Goal: Information Seeking & Learning: Learn about a topic

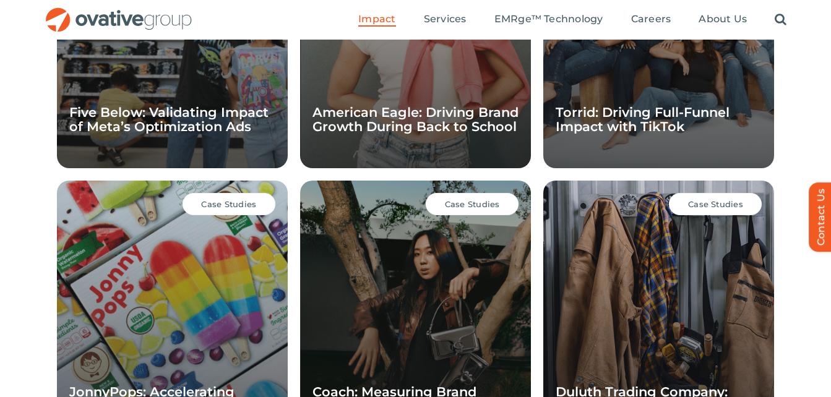
scroll to position [919, 0]
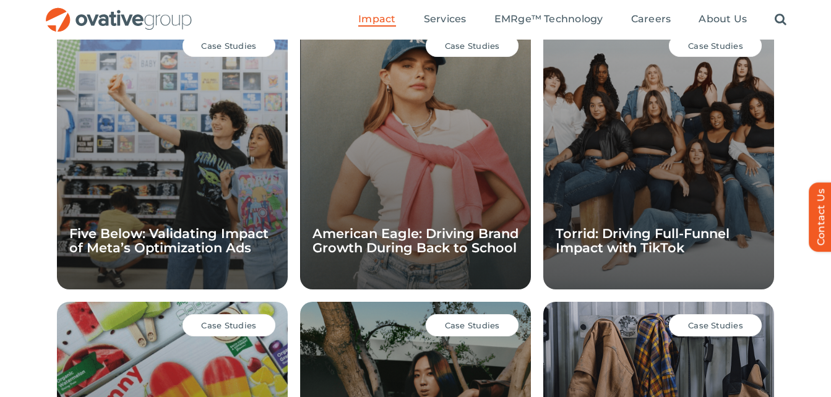
click at [184, 207] on div "Case Studies Five Below: Validating Impact of Meta’s Optimization Ads" at bounding box center [172, 155] width 231 height 267
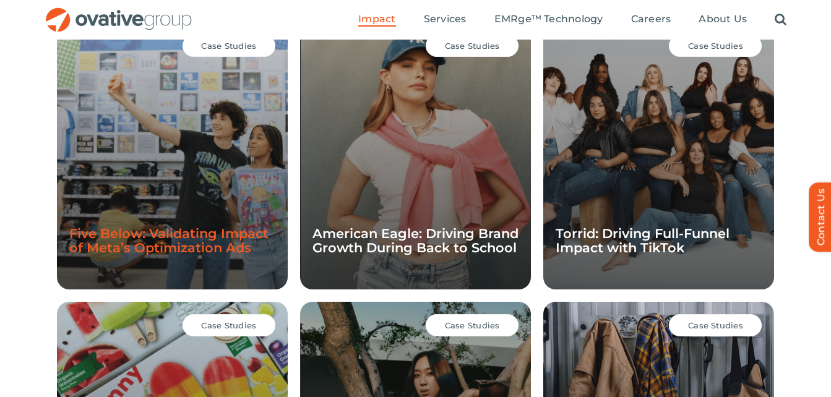
click at [147, 237] on link "Five Below: Validating Impact of Meta’s Optimization Ads" at bounding box center [168, 241] width 199 height 30
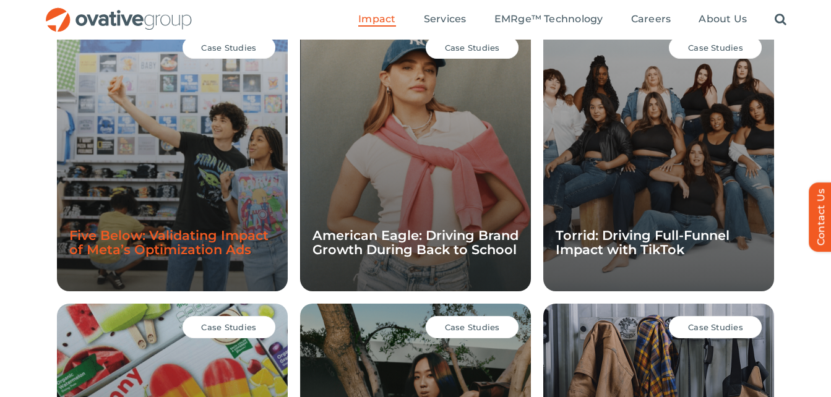
drag, startPoint x: 0, startPoint y: 0, endPoint x: 181, endPoint y: 245, distance: 304.4
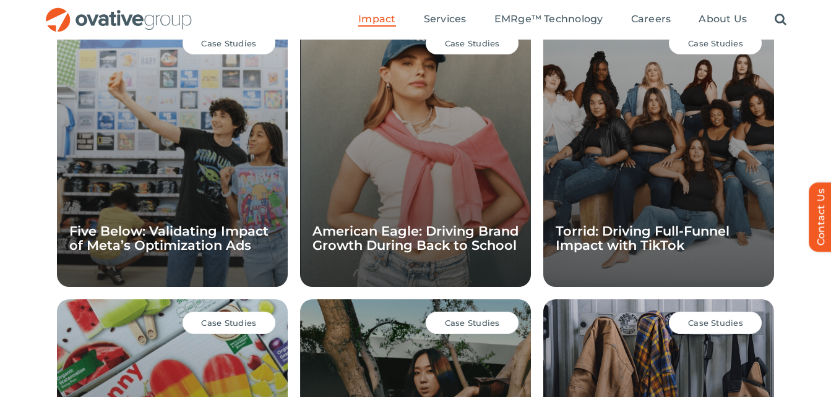
scroll to position [919, 0]
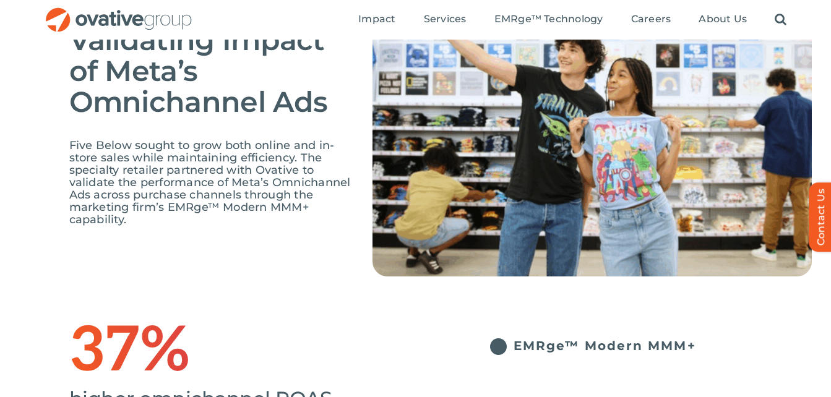
scroll to position [124, 0]
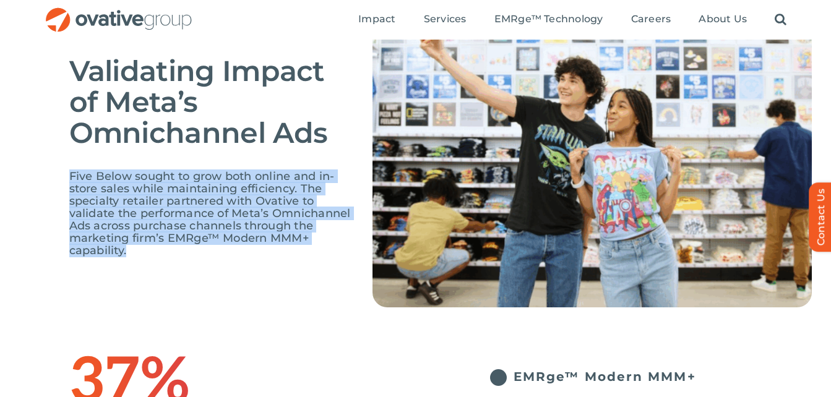
drag, startPoint x: 70, startPoint y: 176, endPoint x: 264, endPoint y: 253, distance: 209.0
click at [264, 253] on p "Five Below sought to grow both online and in-store sales while maintaining effi…" at bounding box center [211, 213] width 285 height 87
click at [150, 212] on span "Five Below sought to grow both online and in-store sales while maintaining effi…" at bounding box center [210, 214] width 282 height 88
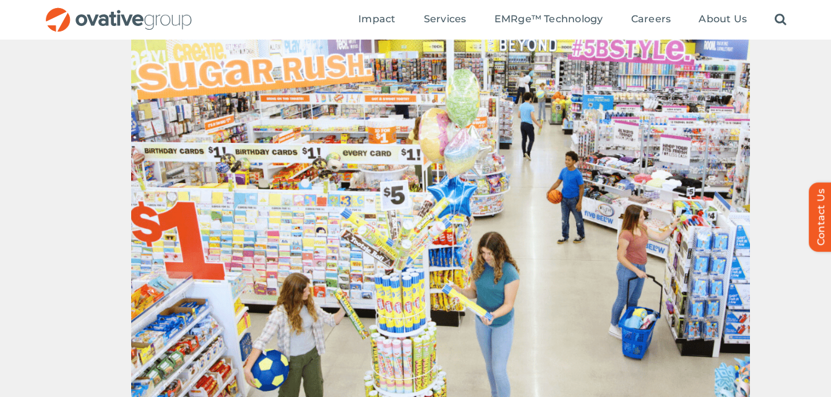
scroll to position [619, 0]
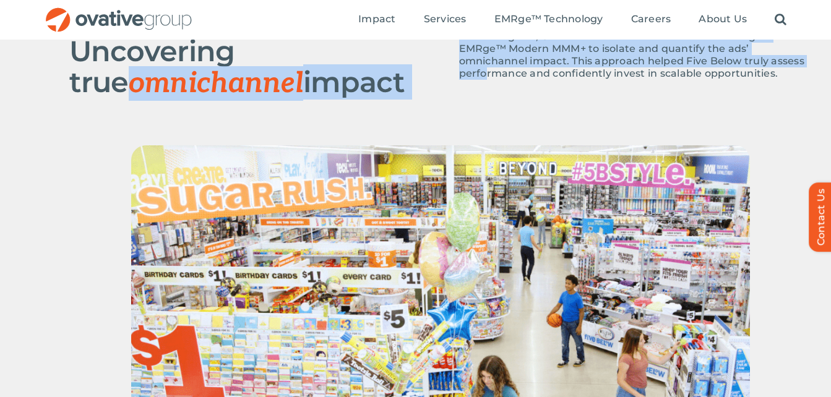
drag, startPoint x: 71, startPoint y: 93, endPoint x: 487, endPoint y: 93, distance: 416.0
click at [487, 93] on div "APPROACH Uncovering true omnichannel impact As Five Below activated Meta’s Omni…" at bounding box center [415, 63] width 831 height 165
click at [353, 112] on div "APPROACH Uncovering true omnichannel impact As Five Below activated Meta’s Omni…" at bounding box center [440, 63] width 743 height 165
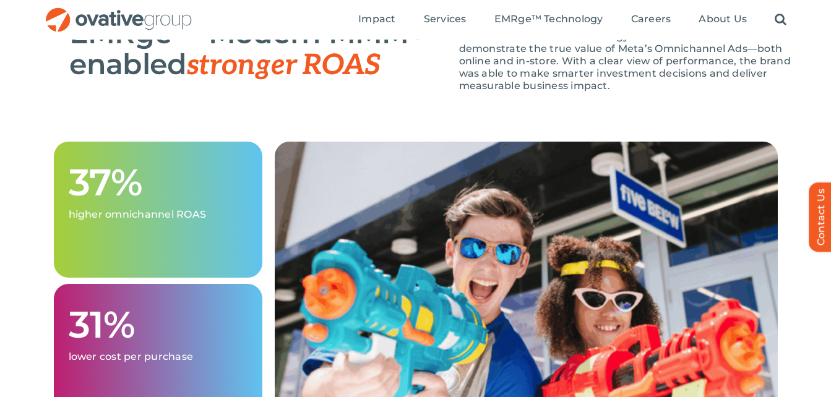
scroll to position [1238, 0]
